Goal: Book appointment/travel/reservation

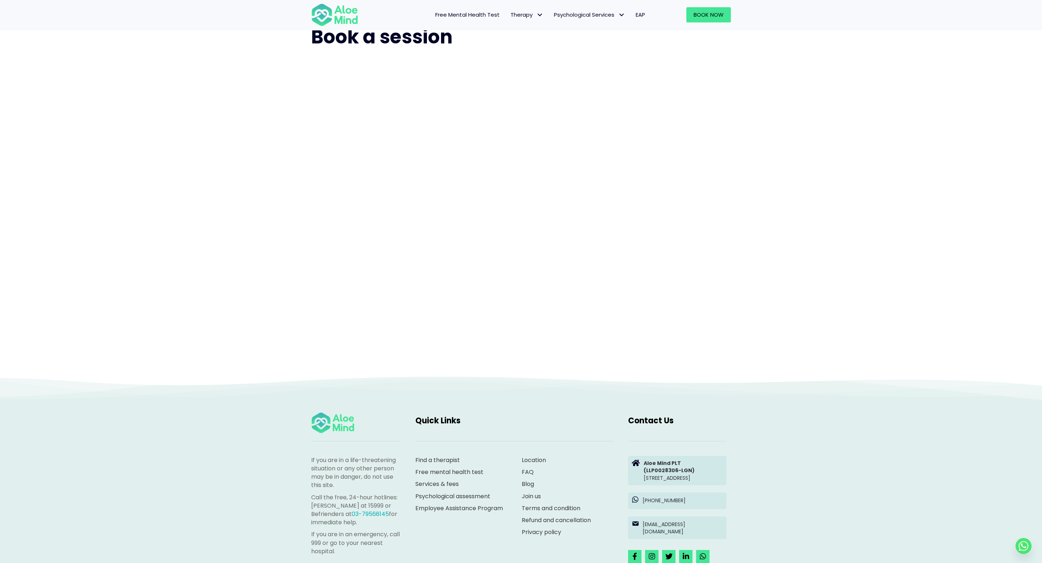
scroll to position [30, 0]
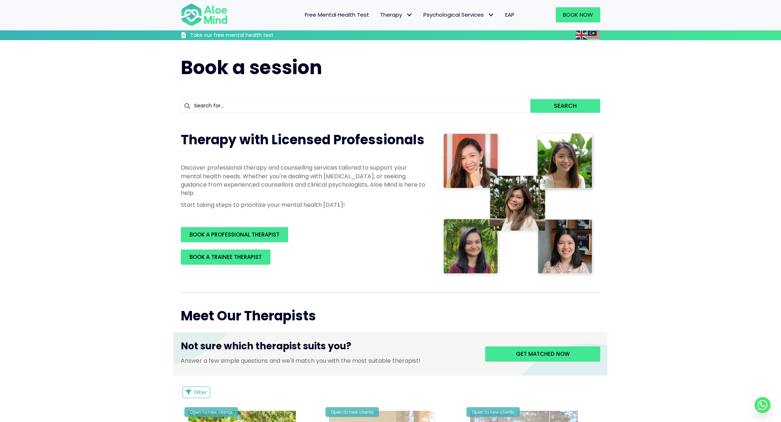
scroll to position [2712, 0]
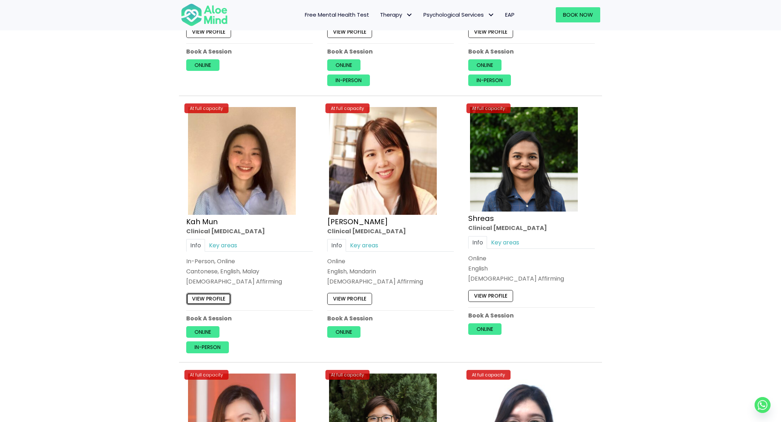
click at [216, 293] on link "View profile" at bounding box center [208, 299] width 45 height 12
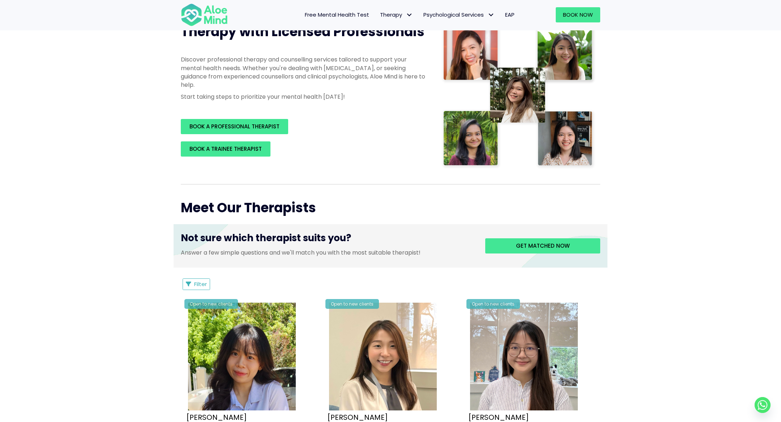
scroll to position [158, 0]
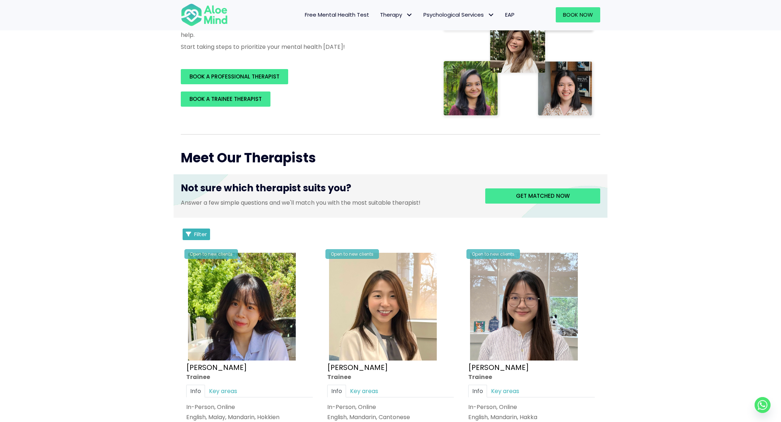
click at [188, 234] on icon "Filter Listings" at bounding box center [188, 234] width 5 height 5
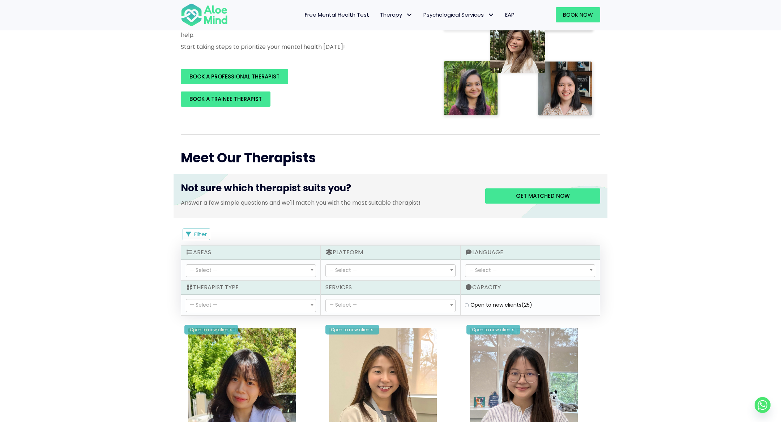
click at [471, 303] on label "Open to new clients (25)" at bounding box center [502, 304] width 62 height 7
click at [468, 303] on clients "Open to new clients (25)" at bounding box center [467, 305] width 4 height 5
checkbox clients "true"
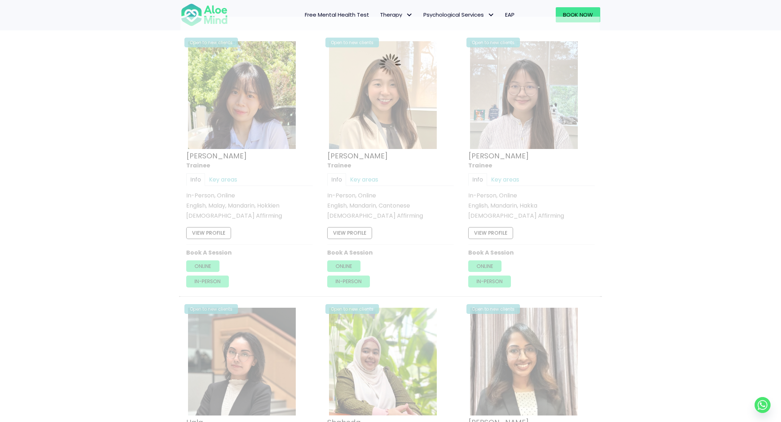
scroll to position [386, 0]
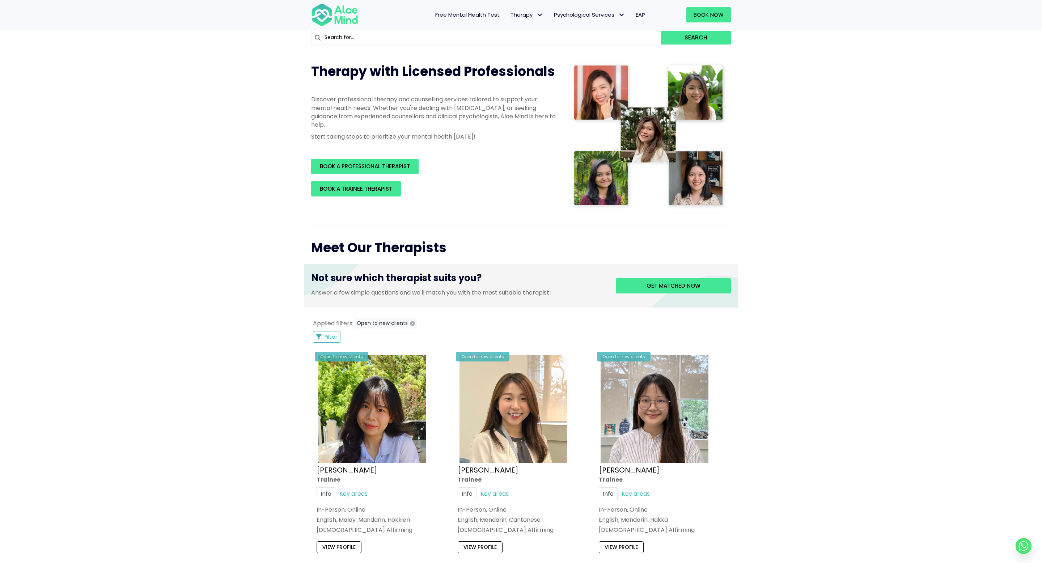
scroll to position [92, 0]
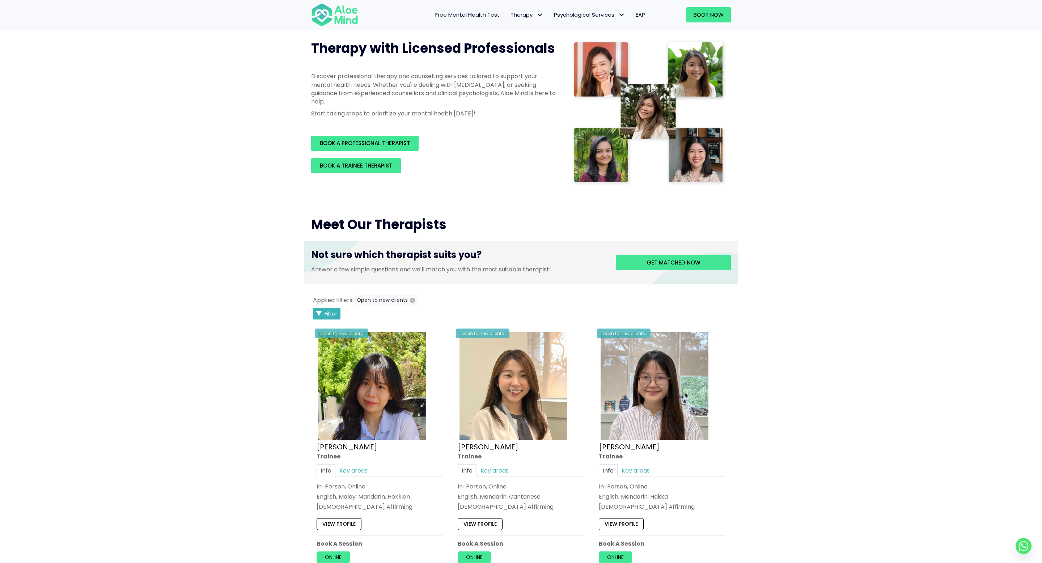
click at [325, 308] on button "Filter" at bounding box center [326, 314] width 27 height 12
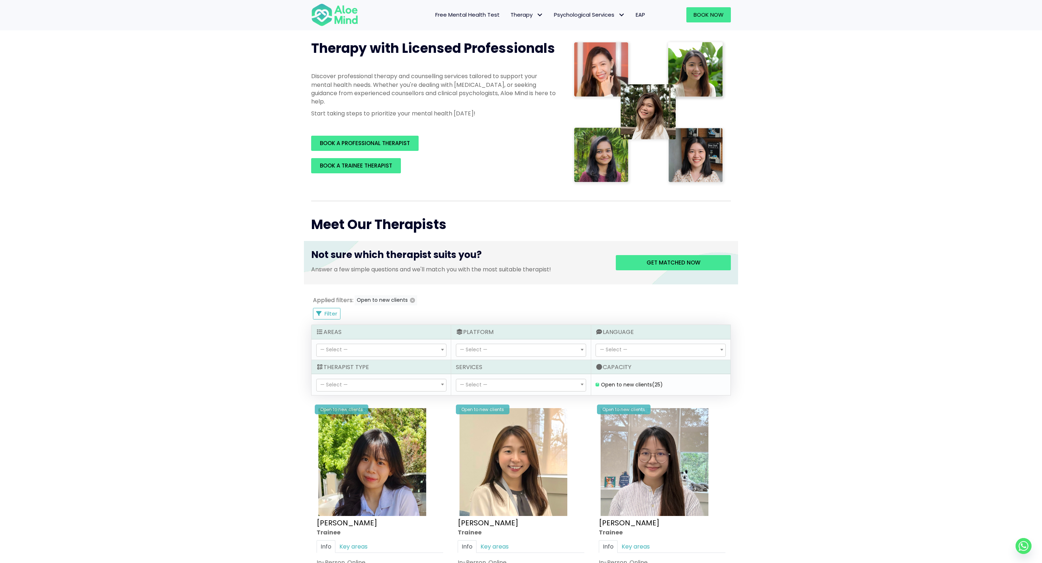
click at [377, 382] on span "— Select —" at bounding box center [382, 385] width 130 height 12
select select "15"
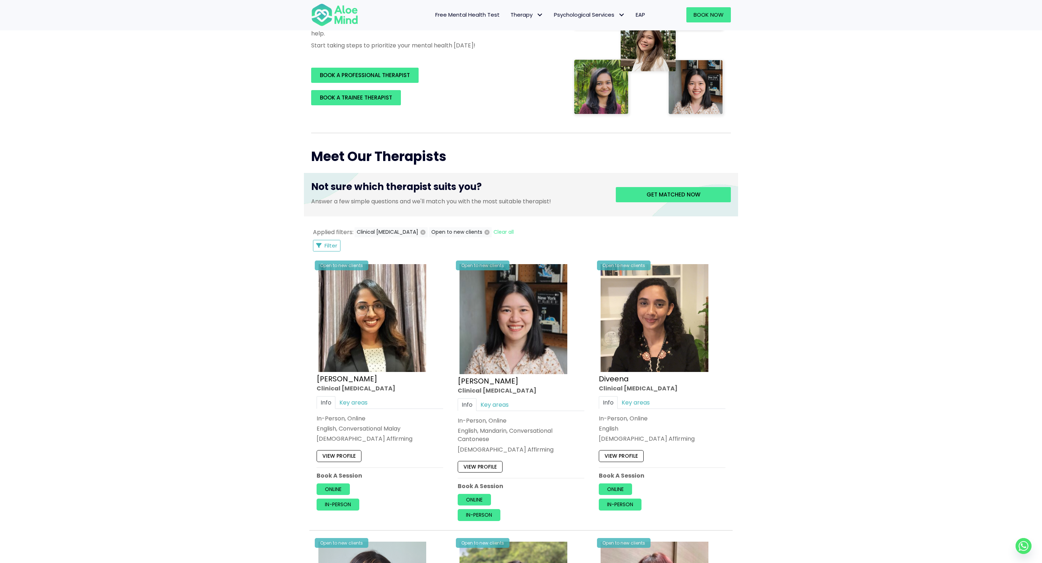
scroll to position [130, 0]
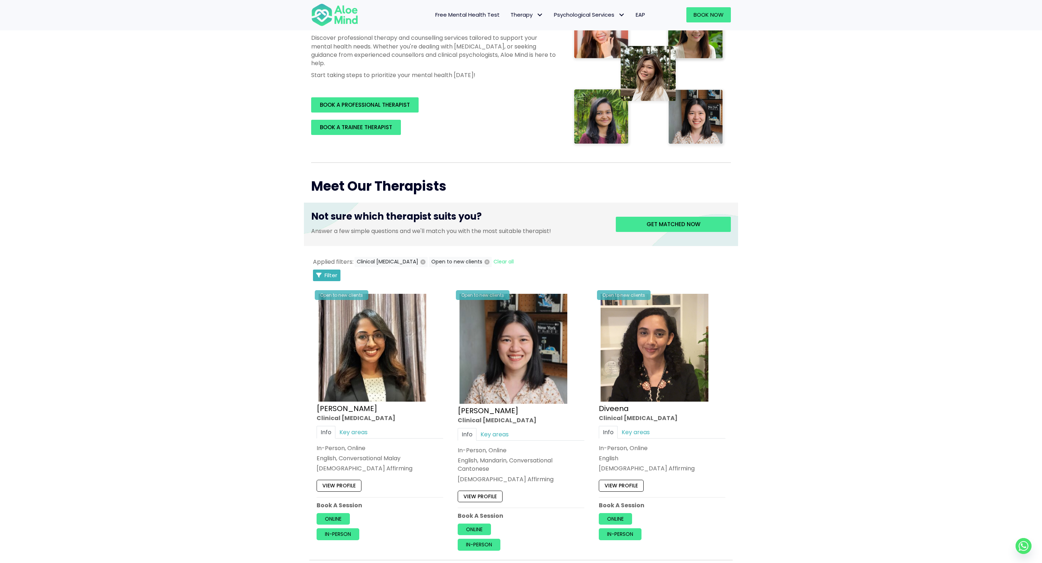
click at [334, 272] on span "Filter" at bounding box center [330, 275] width 13 height 8
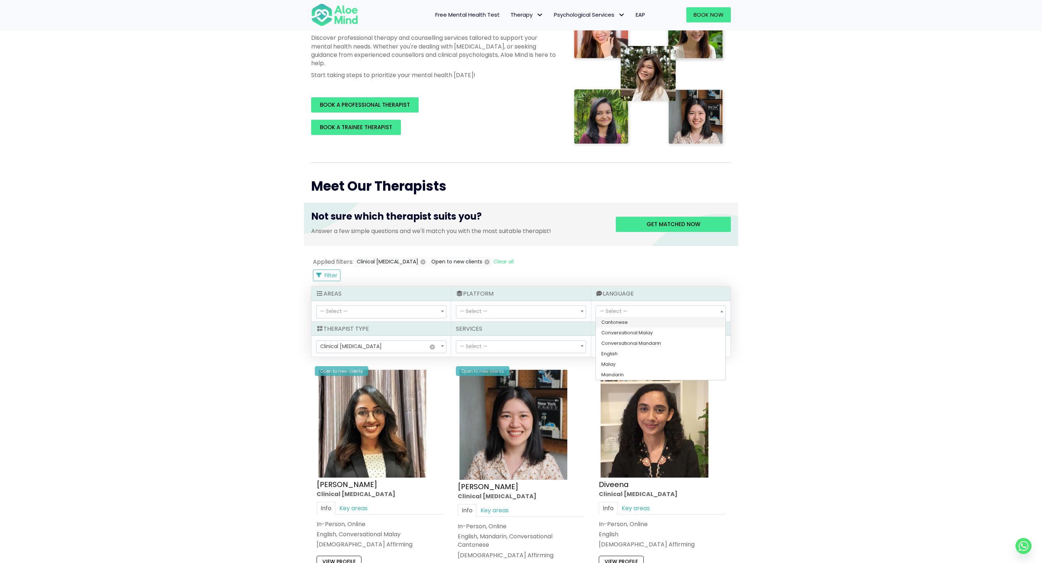
click at [619, 312] on span "— Select —" at bounding box center [613, 310] width 27 height 7
select select "142"
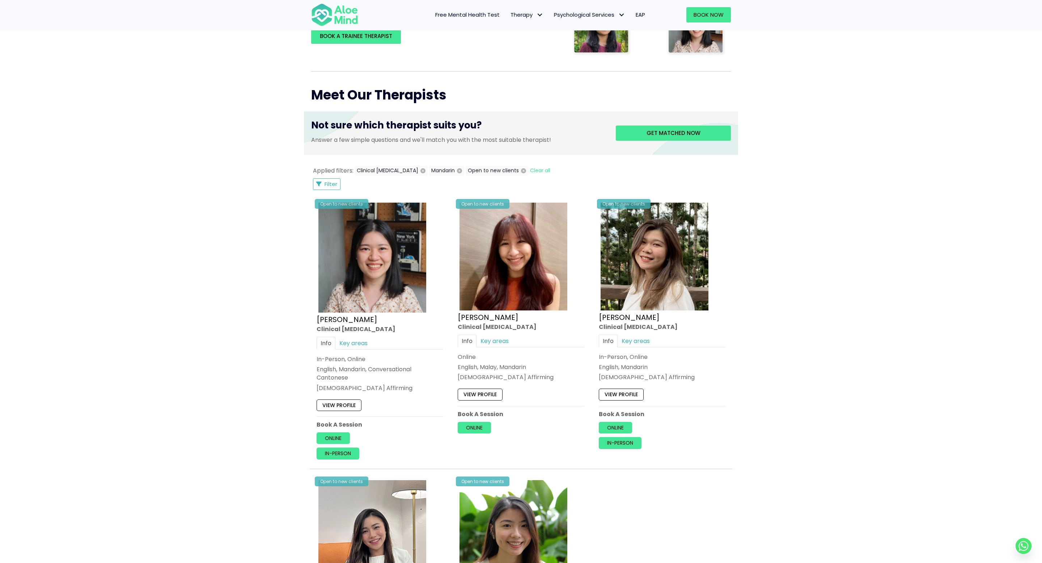
scroll to position [139, 0]
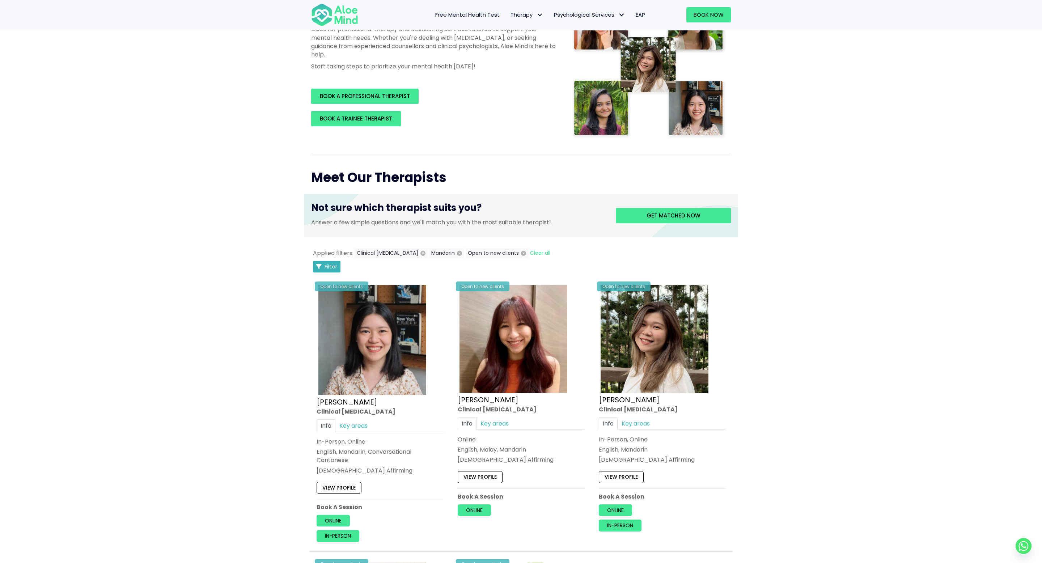
click at [336, 267] on span "Filter" at bounding box center [330, 267] width 13 height 8
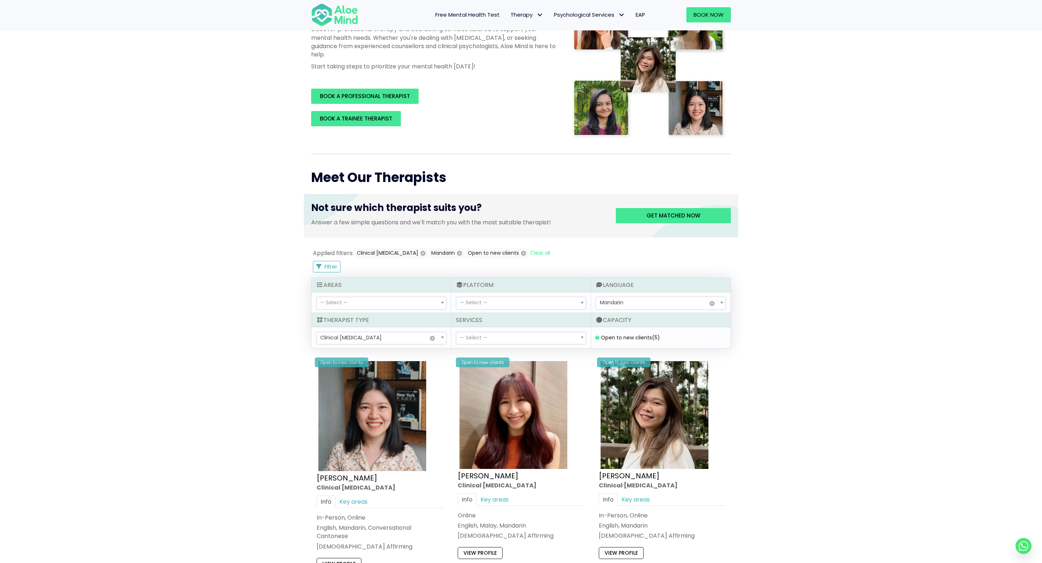
click at [623, 305] on span "Mandarin" at bounding box center [612, 302] width 24 height 7
select select "183"
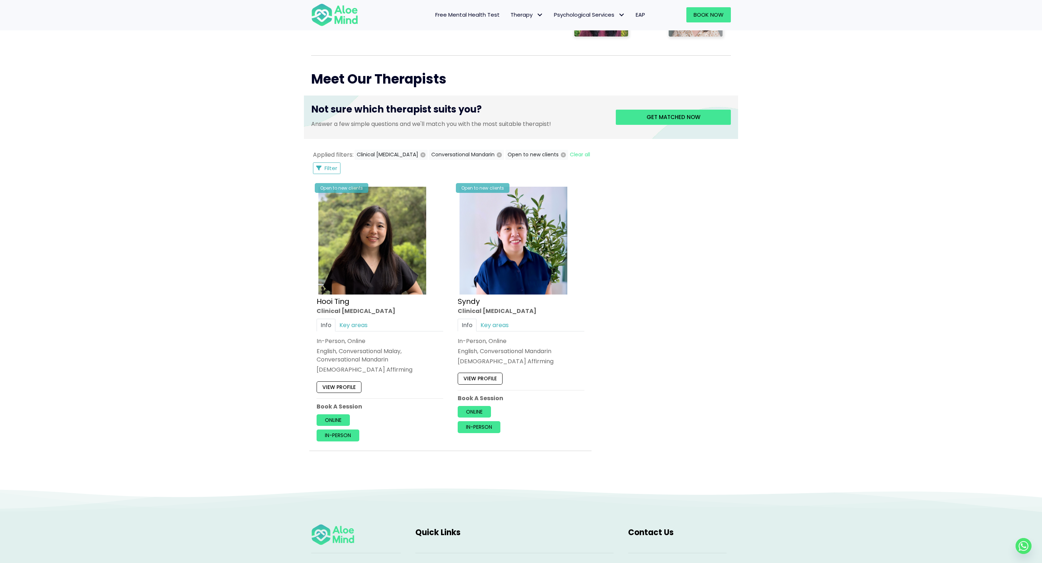
scroll to position [180, 0]
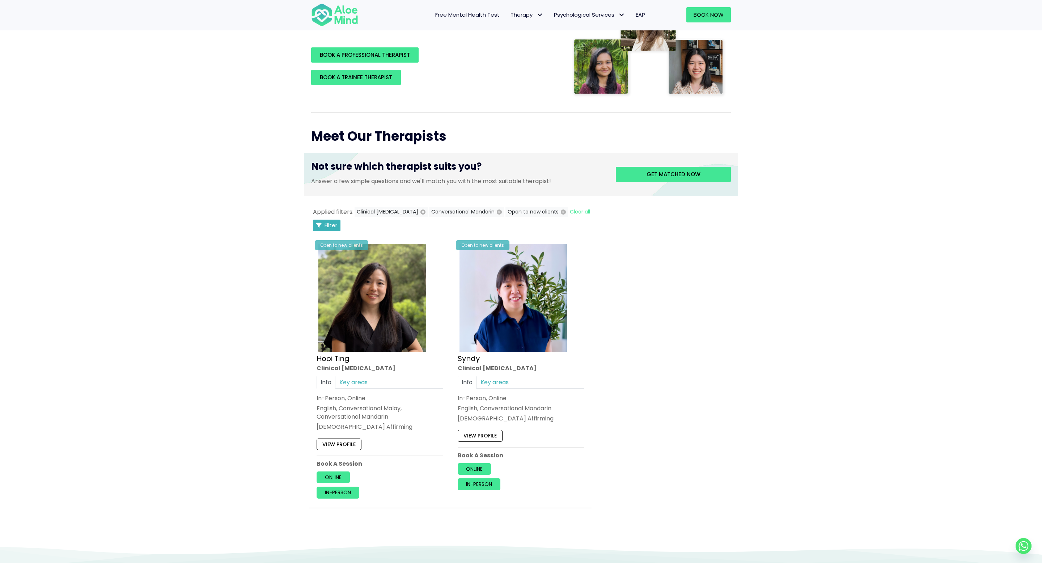
click at [328, 228] on span "Filter" at bounding box center [330, 225] width 13 height 8
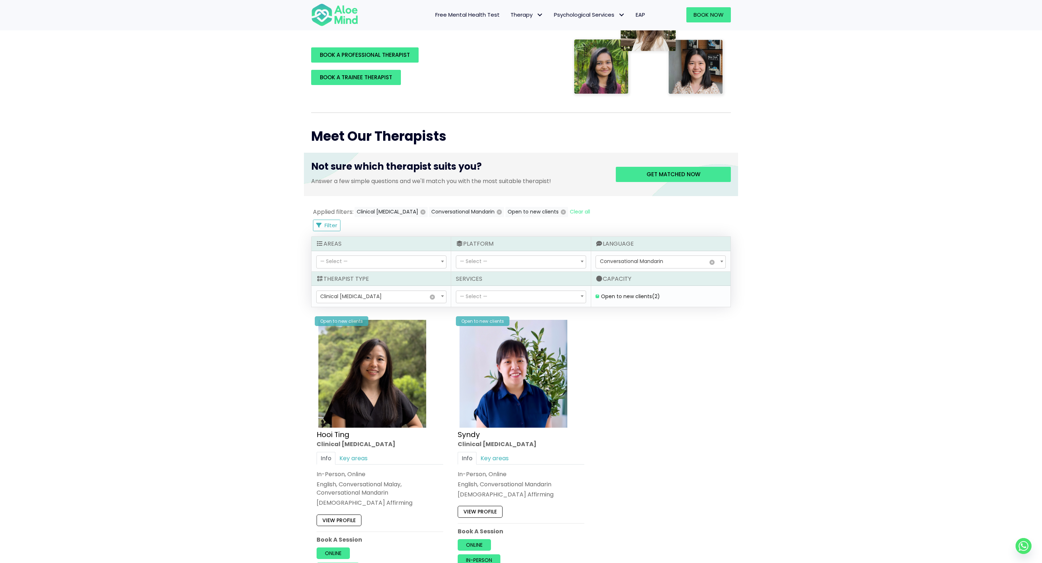
click at [638, 258] on span "Conversational Mandarin" at bounding box center [631, 261] width 63 height 7
select select "142"
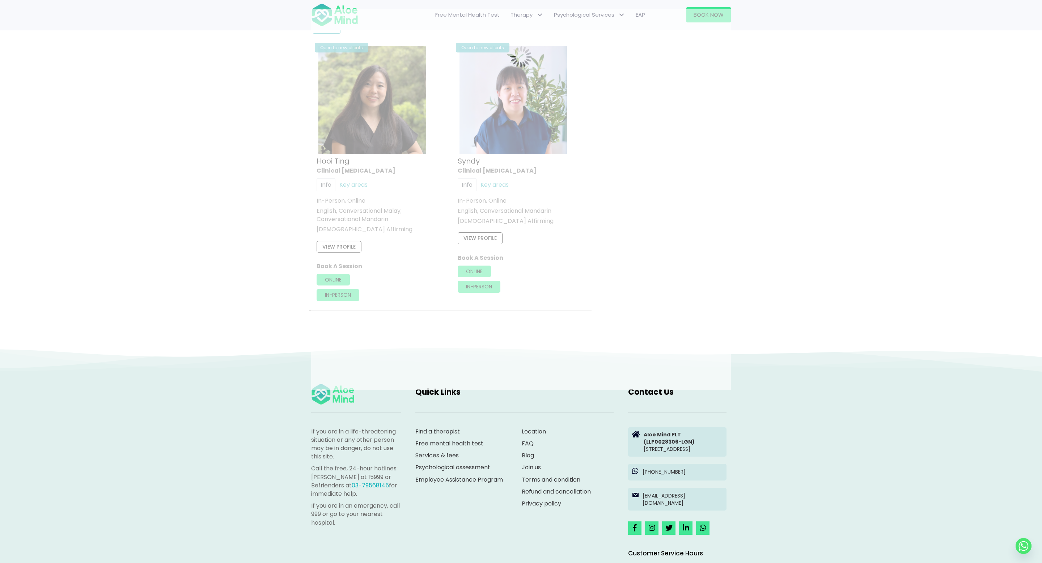
scroll to position [387, 0]
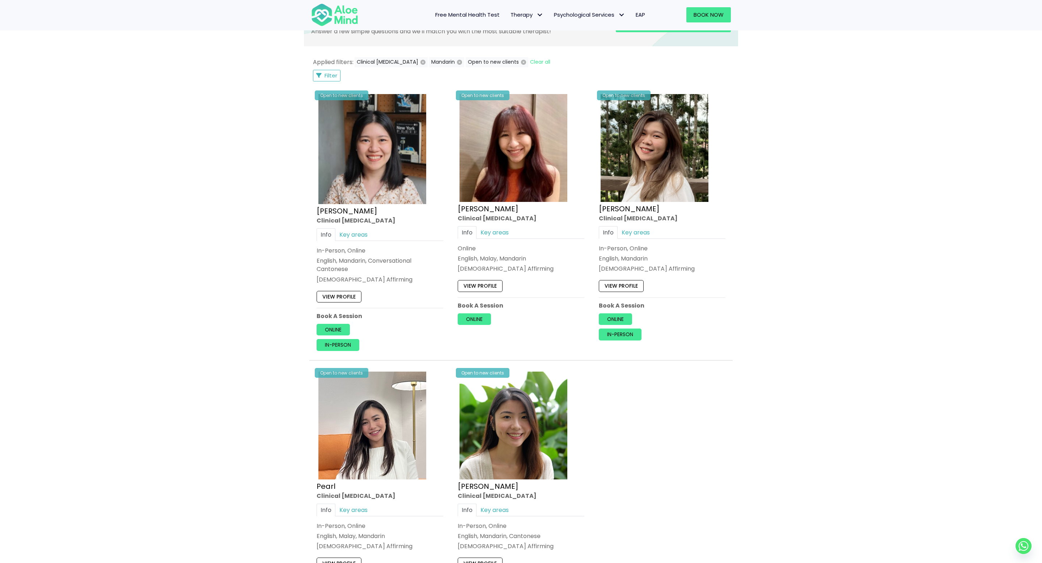
scroll to position [219, 0]
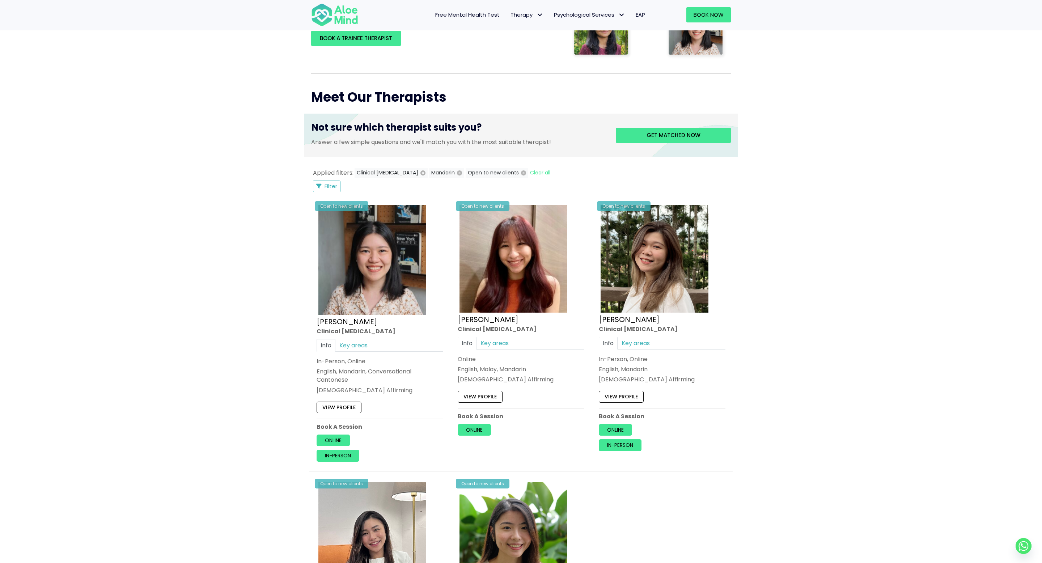
click at [330, 178] on div "Applied filters: Clinical psychologist Mandarin Open to new clients Clear all" at bounding box center [432, 173] width 238 height 11
click at [330, 185] on span "Filter" at bounding box center [330, 186] width 13 height 8
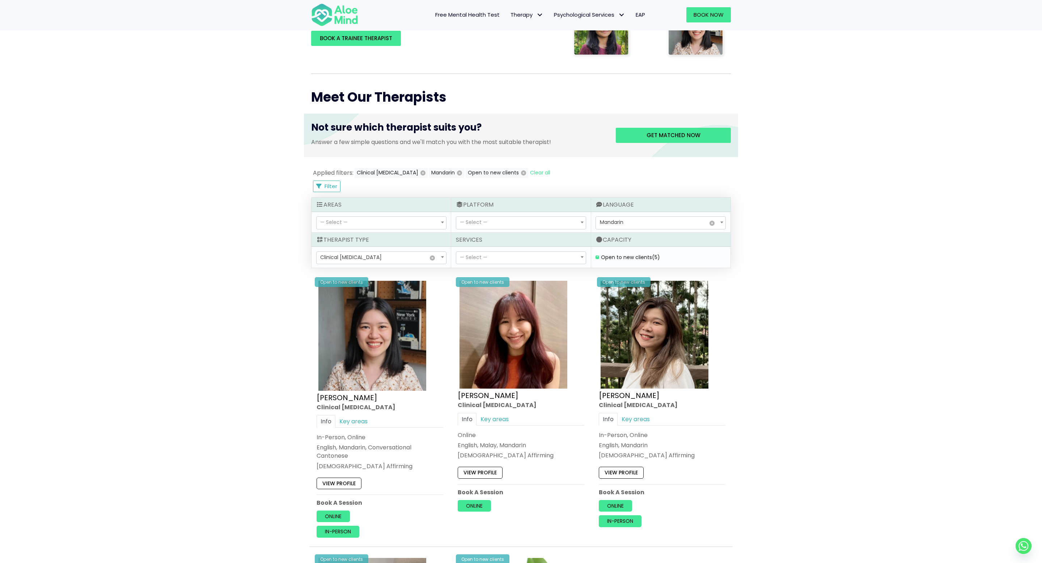
click at [479, 256] on span "— Select —" at bounding box center [473, 257] width 27 height 7
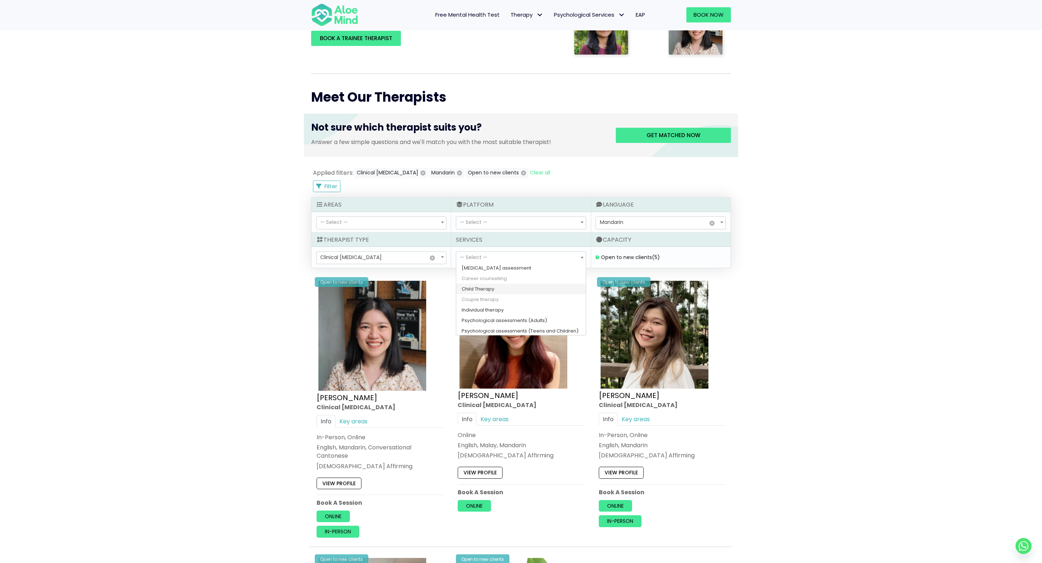
scroll to position [12, 0]
select select "176"
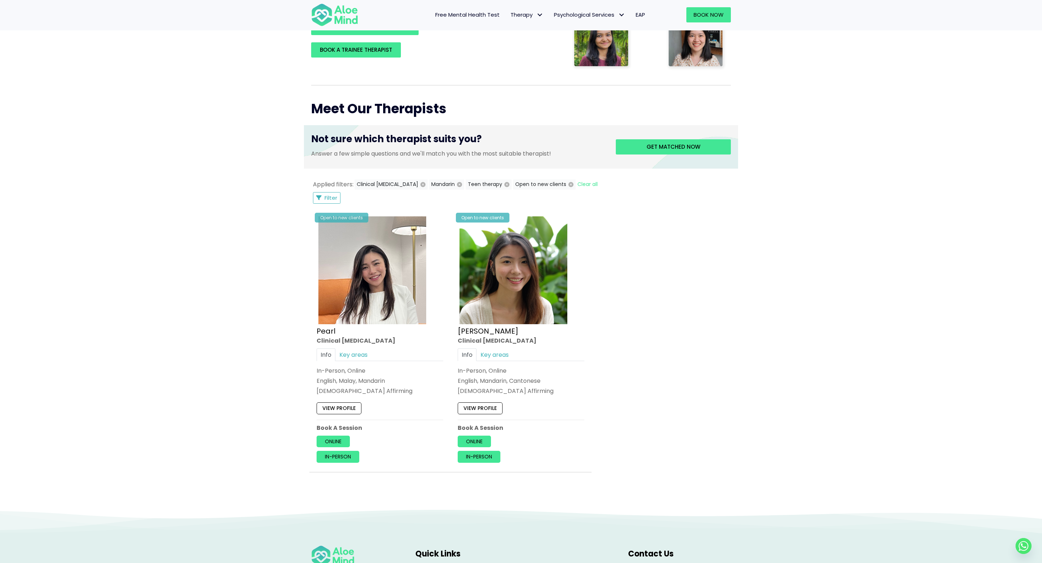
scroll to position [39, 0]
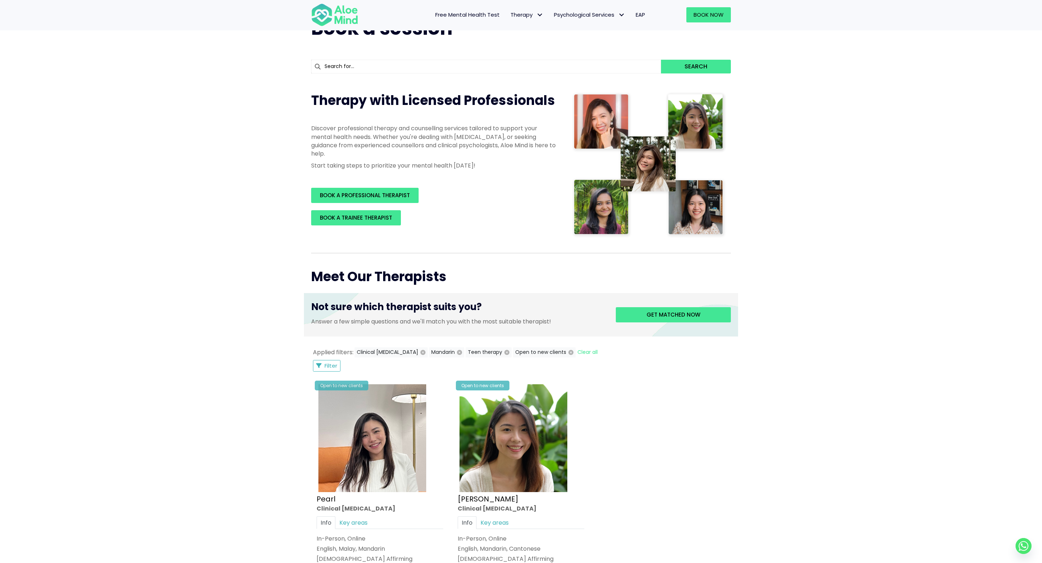
click at [775, 422] on div "Book a session Search Therapy with Licensed Professionals Discover professional…" at bounding box center [521, 339] width 1042 height 676
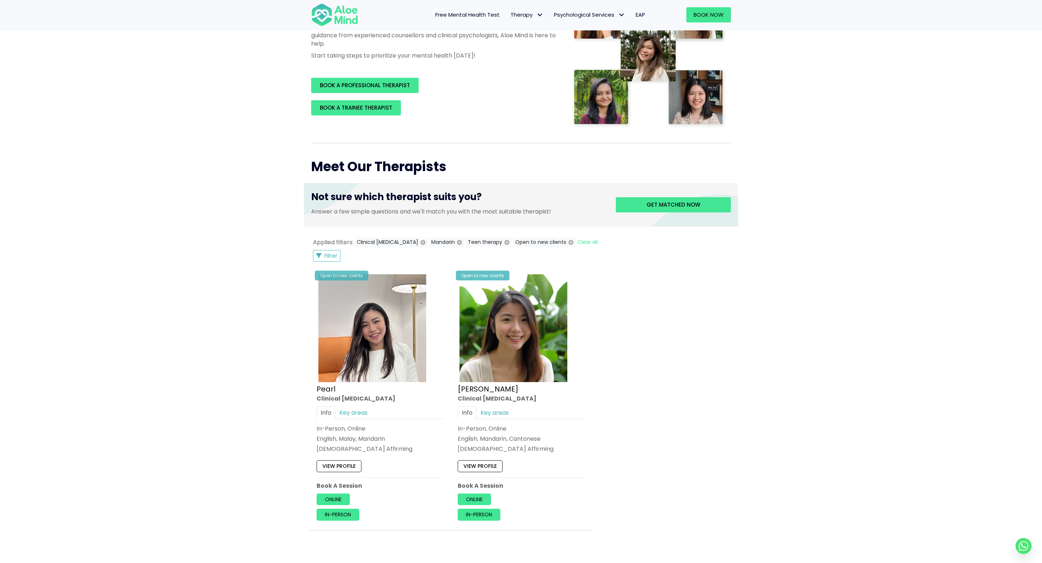
scroll to position [152, 0]
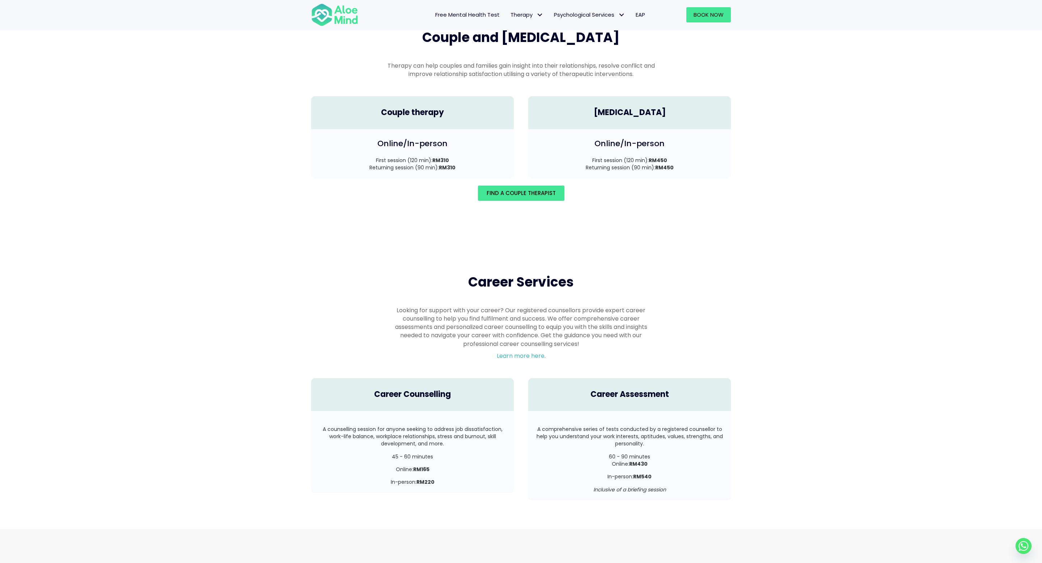
scroll to position [1172, 0]
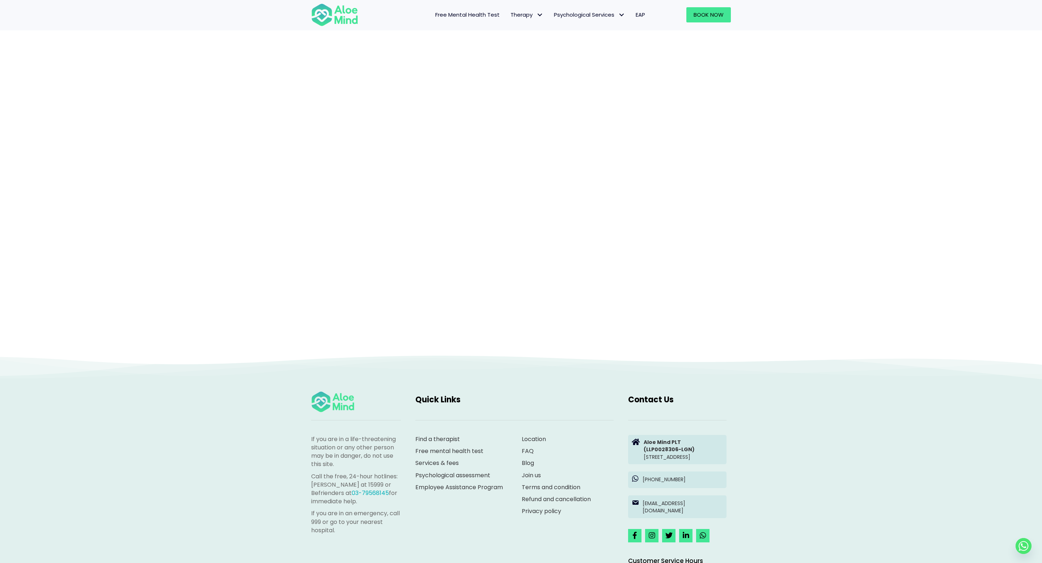
scroll to position [36, 0]
